Goal: Information Seeking & Learning: Learn about a topic

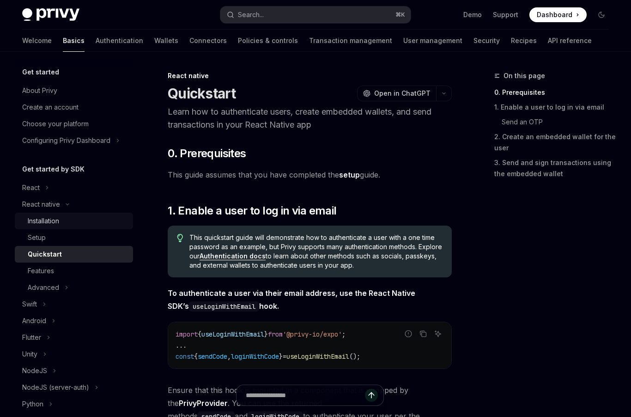
click at [59, 217] on div "Installation" at bounding box center [43, 220] width 31 height 11
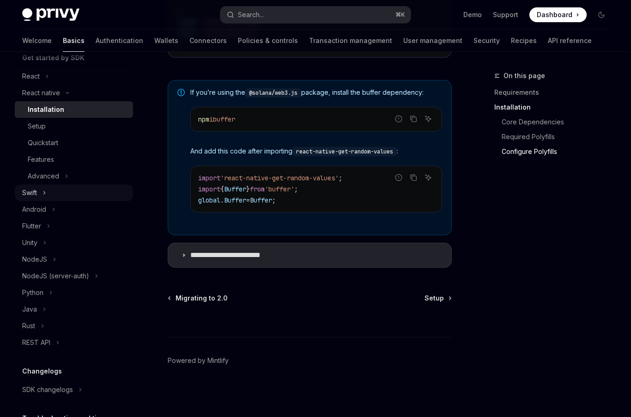
scroll to position [142, 0]
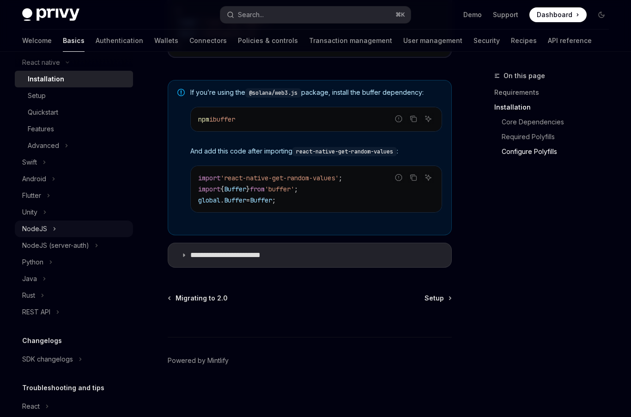
click at [50, 227] on button "NodeJS" at bounding box center [74, 228] width 118 height 17
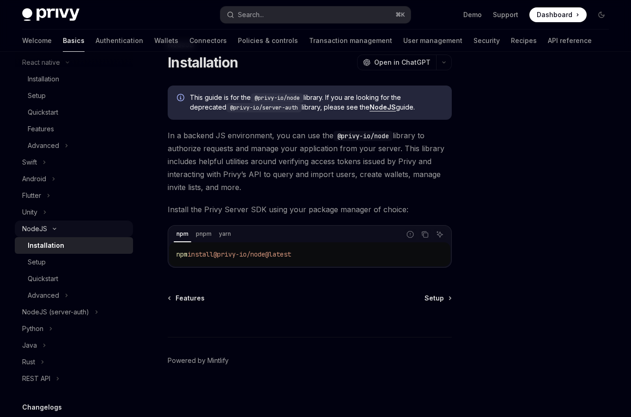
scroll to position [30, 0]
click at [34, 229] on div "NodeJS" at bounding box center [34, 228] width 25 height 11
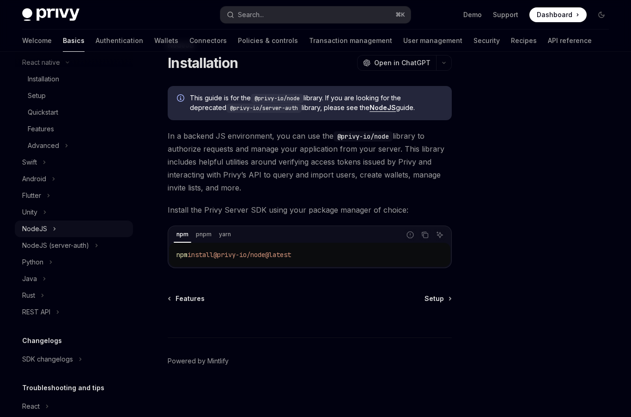
click at [34, 229] on div "NodeJS" at bounding box center [34, 228] width 25 height 11
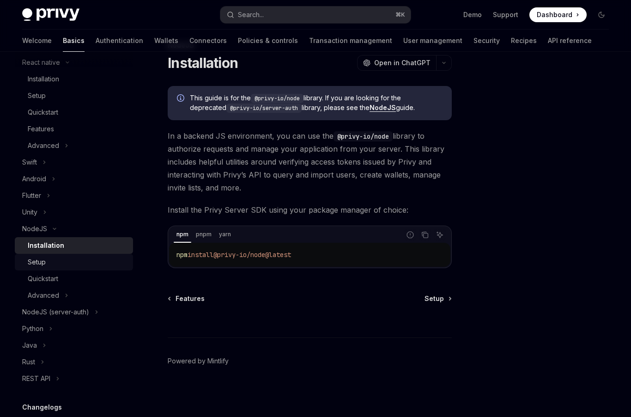
click at [45, 256] on div "Setup" at bounding box center [37, 261] width 18 height 11
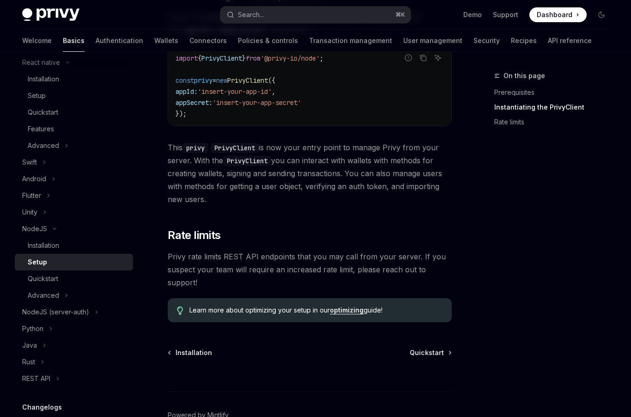
scroll to position [380, 0]
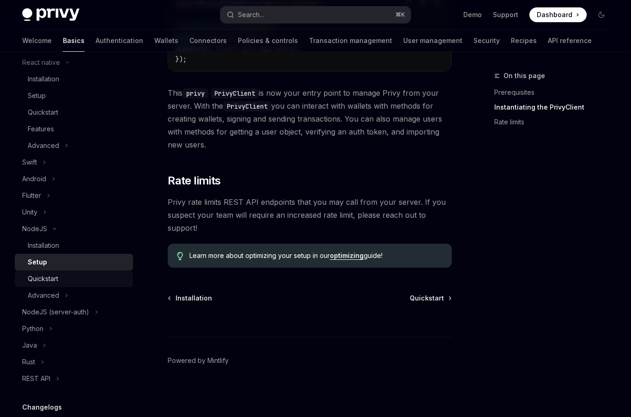
click at [68, 275] on div "Quickstart" at bounding box center [78, 278] width 100 height 11
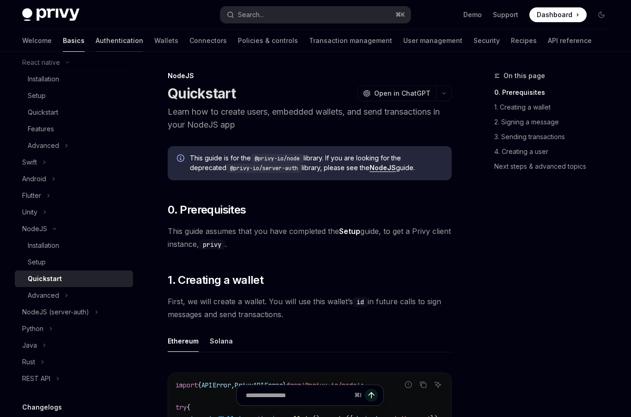
click at [96, 42] on link "Authentication" at bounding box center [120, 41] width 48 height 22
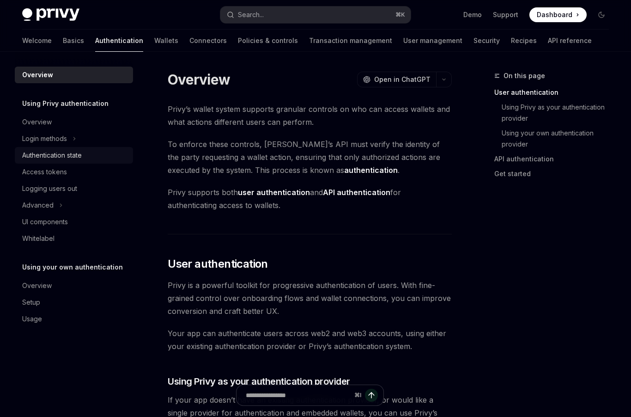
click at [64, 161] on link "Authentication state" at bounding box center [74, 155] width 118 height 17
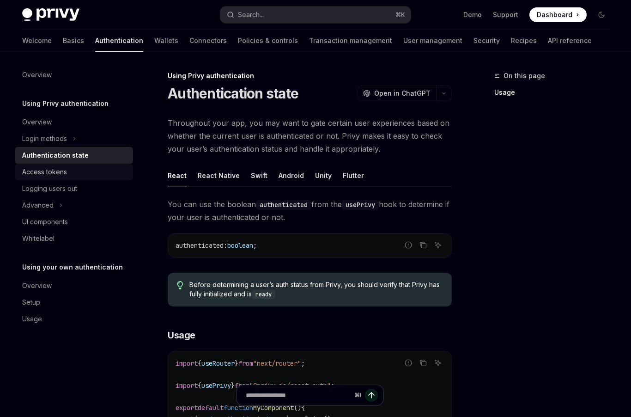
click at [67, 170] on div "Access tokens" at bounding box center [74, 171] width 105 height 11
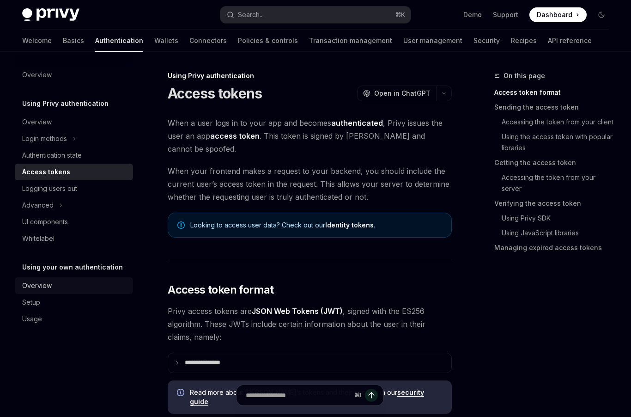
click at [70, 281] on div "Overview" at bounding box center [74, 285] width 105 height 11
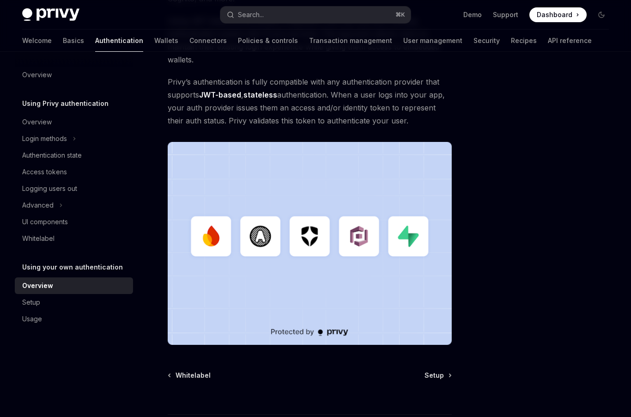
scroll to position [164, 0]
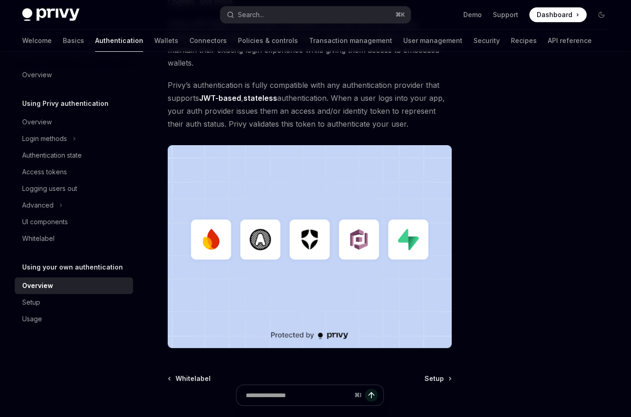
click at [282, 247] on img at bounding box center [310, 246] width 284 height 203
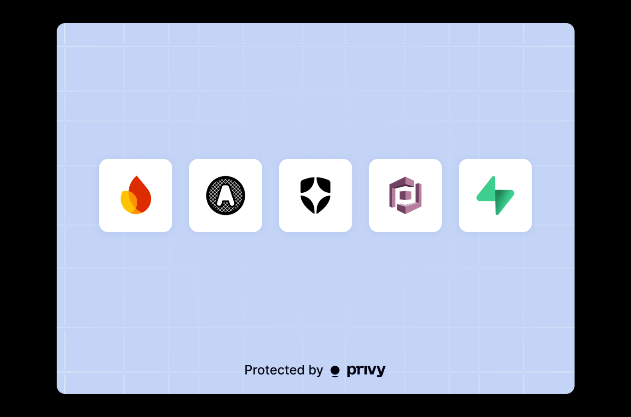
click at [282, 247] on img at bounding box center [316, 208] width 518 height 370
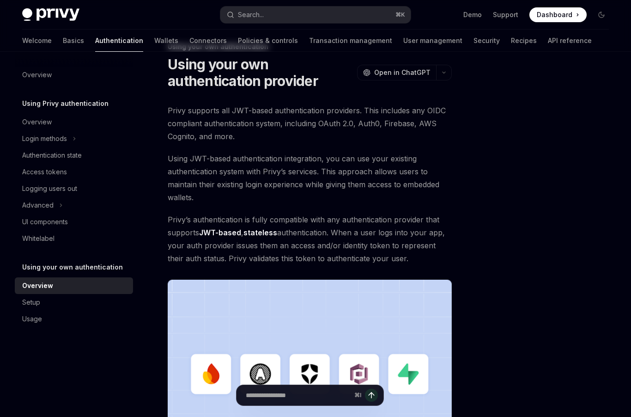
scroll to position [0, 0]
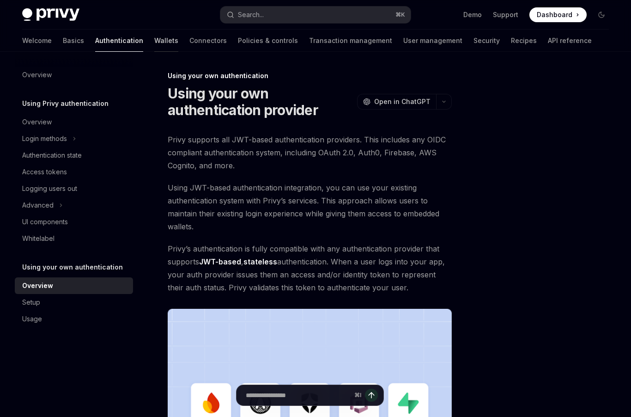
click at [154, 41] on link "Wallets" at bounding box center [166, 41] width 24 height 22
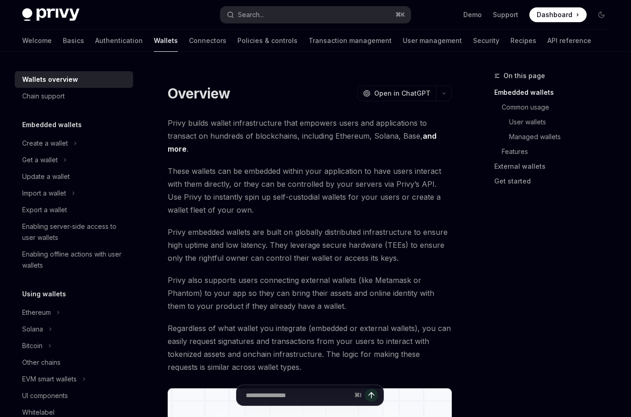
type textarea "*"
